Goal: Task Accomplishment & Management: Use online tool/utility

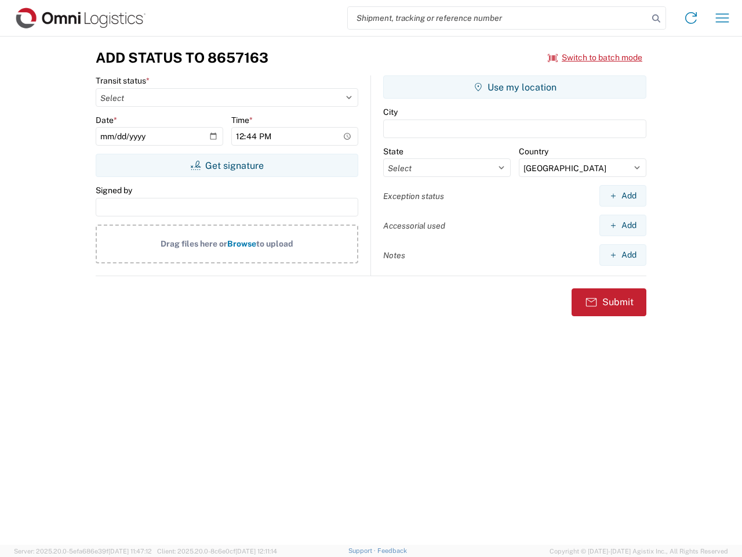
select select "US"
click at [498, 18] on input "search" at bounding box center [498, 18] width 300 height 22
click at [657, 19] on icon at bounding box center [656, 18] width 16 height 16
click at [691, 18] on icon at bounding box center [691, 18] width 19 height 19
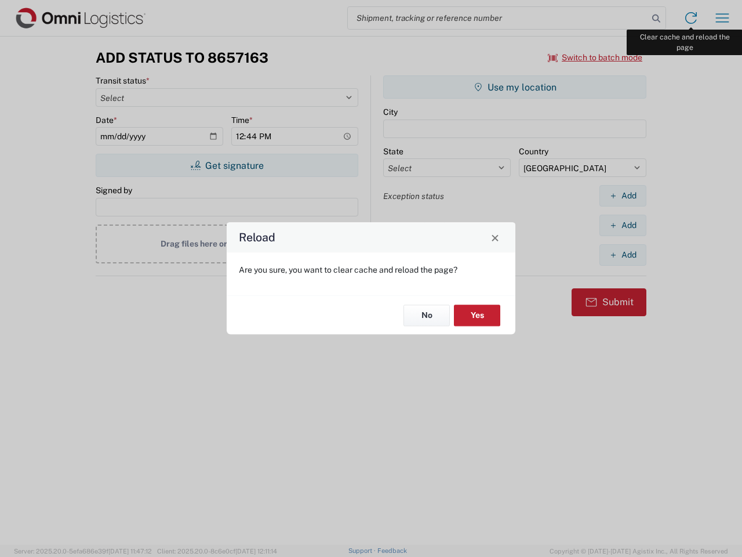
click at [723, 18] on div "Reload Are you sure, you want to clear cache and reload the page? No Yes" at bounding box center [371, 278] width 742 height 557
click at [596, 57] on div "Reload Are you sure, you want to clear cache and reload the page? No Yes" at bounding box center [371, 278] width 742 height 557
click at [227, 165] on div "Reload Are you sure, you want to clear cache and reload the page? No Yes" at bounding box center [371, 278] width 742 height 557
click at [515, 87] on div "Reload Are you sure, you want to clear cache and reload the page? No Yes" at bounding box center [371, 278] width 742 height 557
click at [623, 195] on div "Reload Are you sure, you want to clear cache and reload the page? No Yes" at bounding box center [371, 278] width 742 height 557
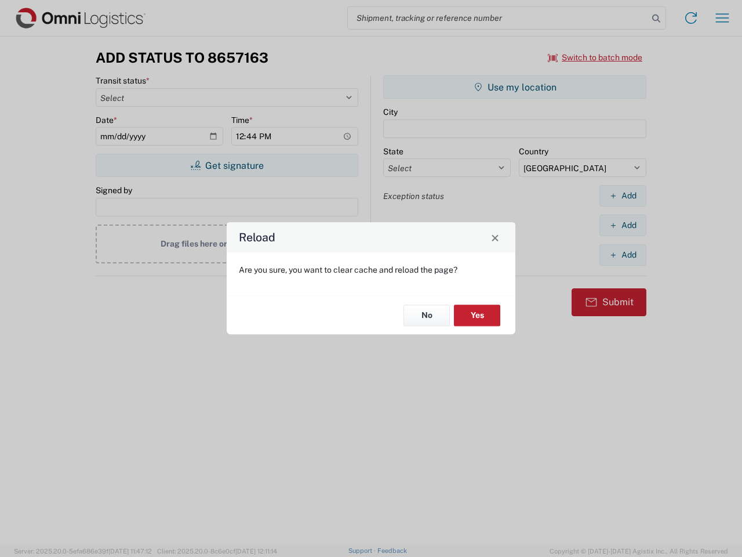
click at [623, 225] on div "Reload Are you sure, you want to clear cache and reload the page? No Yes" at bounding box center [371, 278] width 742 height 557
click at [623, 255] on div "Reload Are you sure, you want to clear cache and reload the page? No Yes" at bounding box center [371, 278] width 742 height 557
